Goal: Navigation & Orientation: Find specific page/section

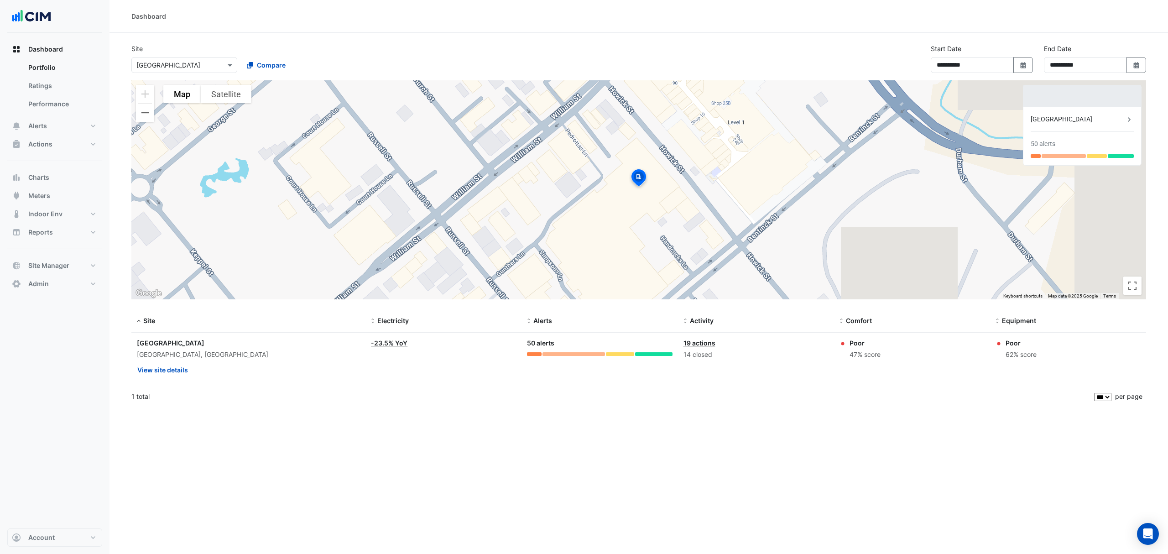
select select "***"
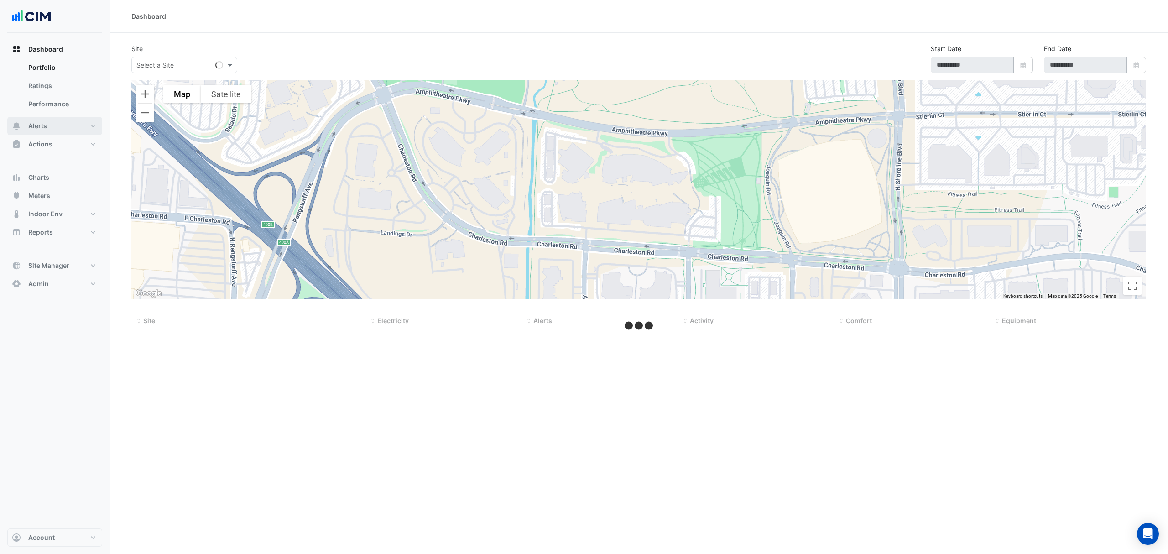
click at [37, 128] on span "Alerts" at bounding box center [37, 125] width 19 height 9
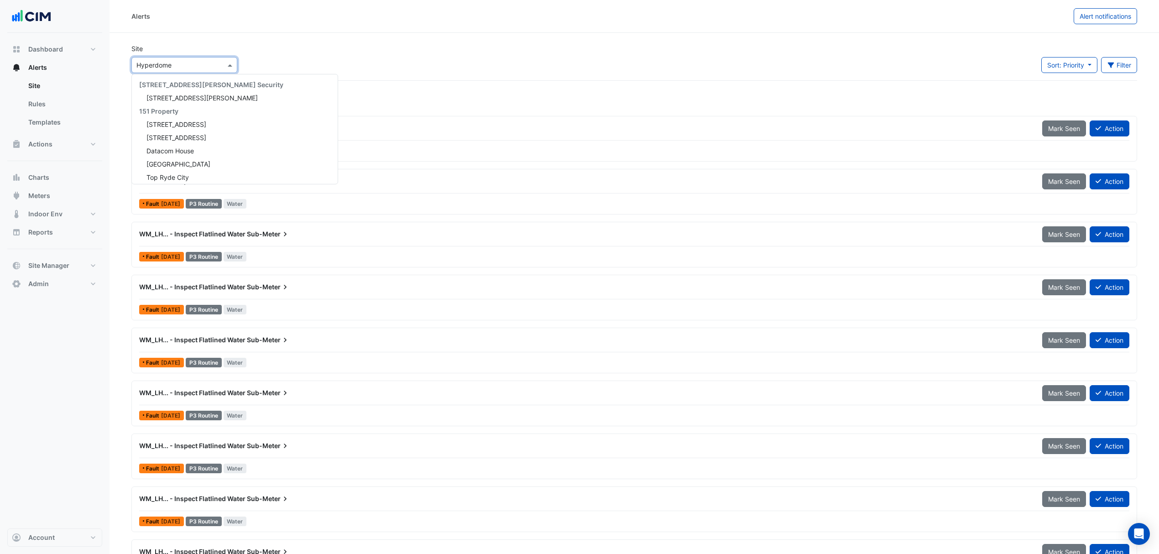
click at [159, 68] on input "text" at bounding box center [175, 66] width 78 height 10
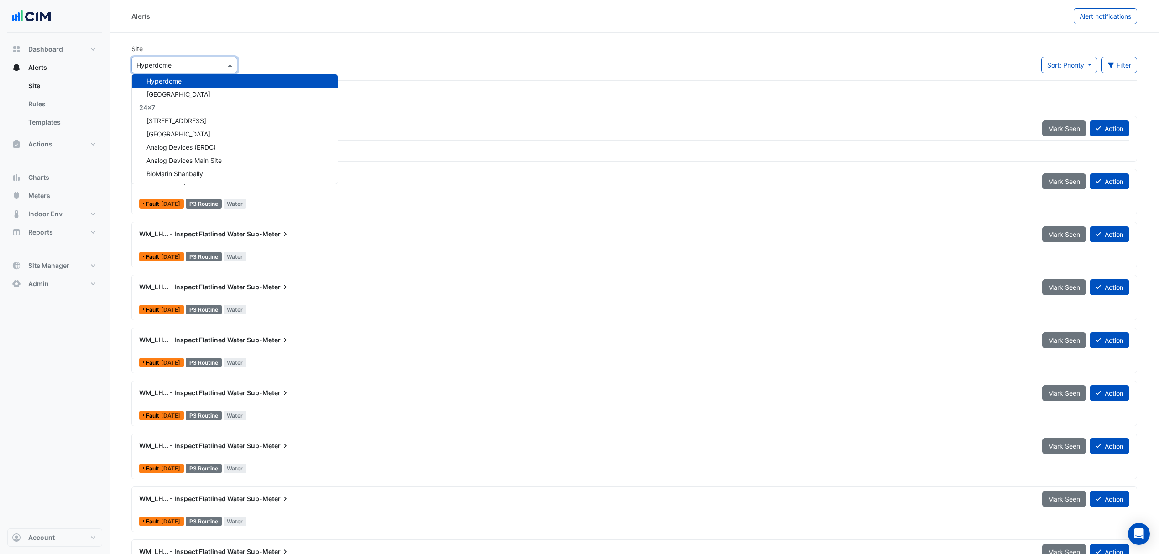
click at [156, 80] on span "Hyperdome" at bounding box center [163, 81] width 35 height 8
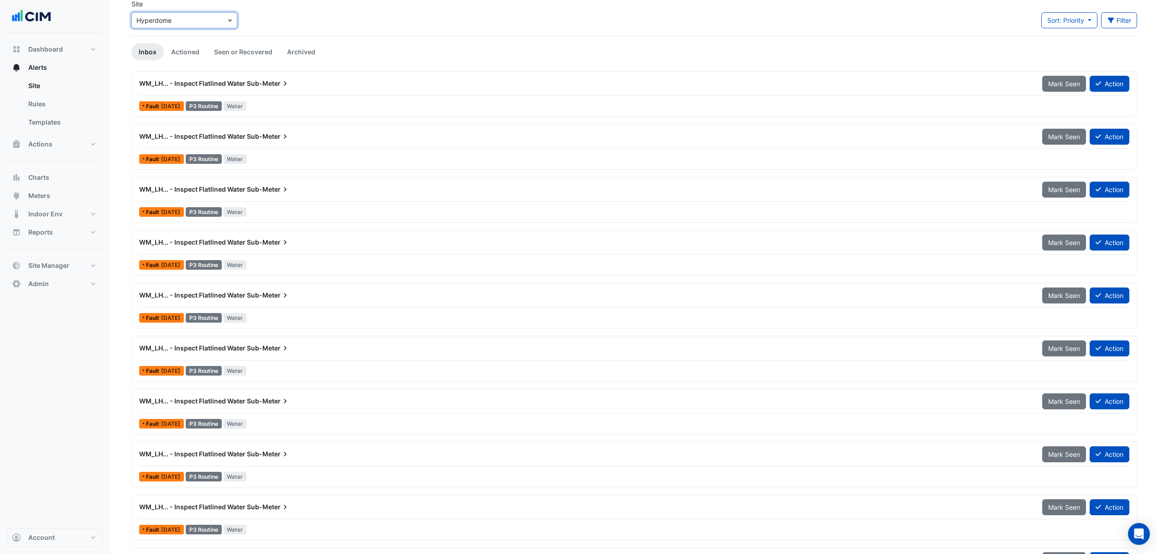
scroll to position [0, 0]
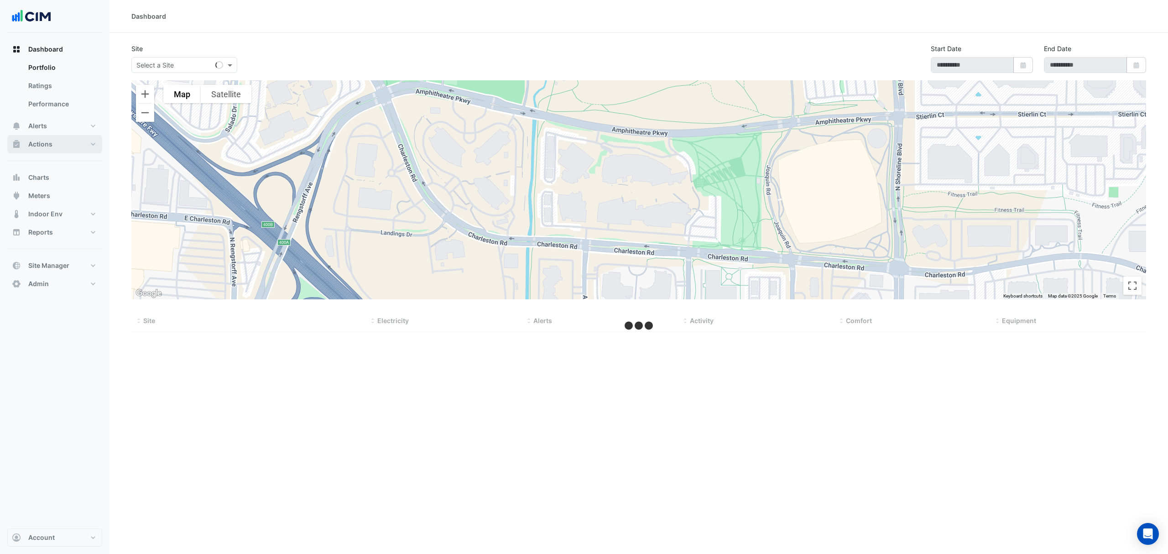
click at [75, 144] on button "Actions" at bounding box center [54, 144] width 95 height 18
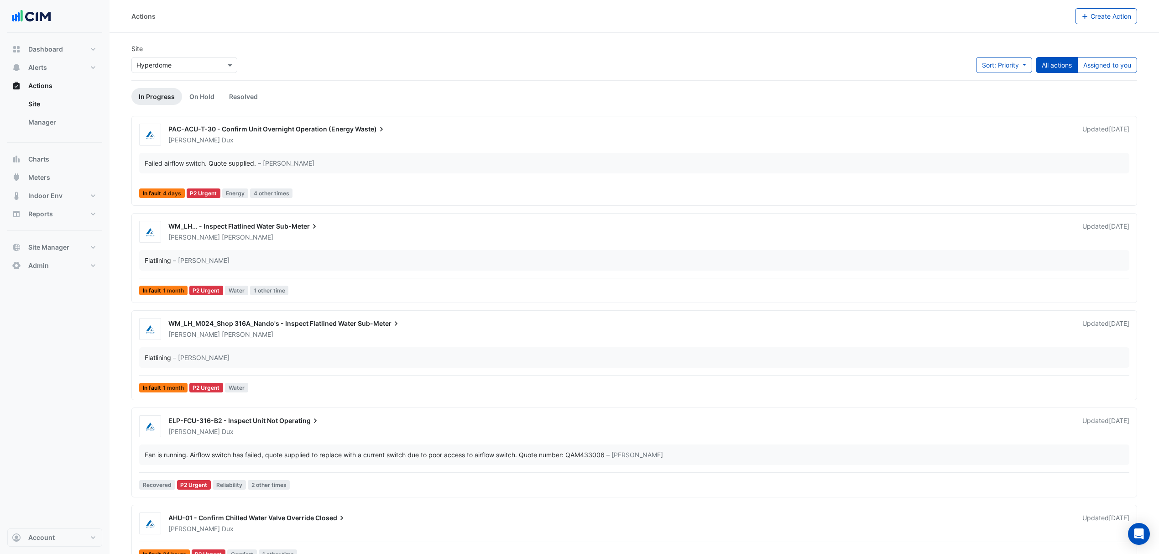
drag, startPoint x: 57, startPoint y: 123, endPoint x: 70, endPoint y: 132, distance: 15.1
click at [73, 123] on link "Manager" at bounding box center [61, 122] width 81 height 18
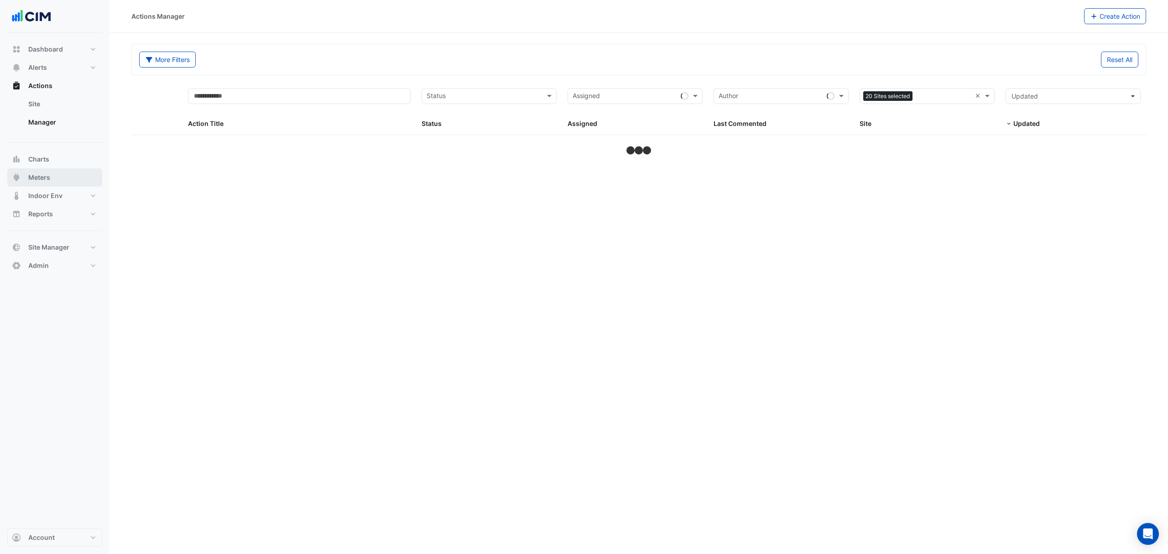
click at [53, 174] on button "Meters" at bounding box center [54, 177] width 95 height 18
